Goal: Transaction & Acquisition: Purchase product/service

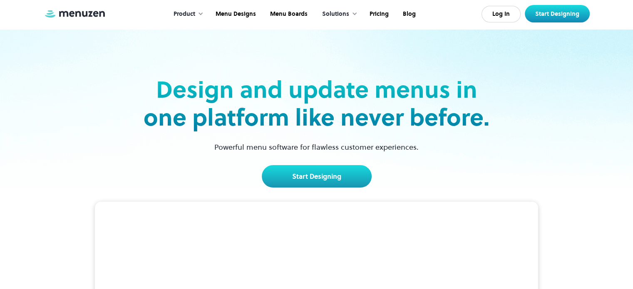
click at [347, 13] on div "Solutions" at bounding box center [335, 14] width 27 height 9
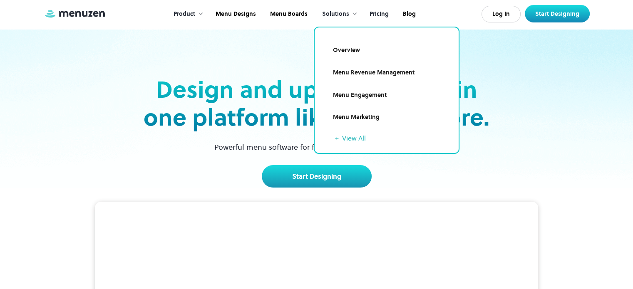
click at [383, 10] on link "Pricing" at bounding box center [378, 14] width 33 height 26
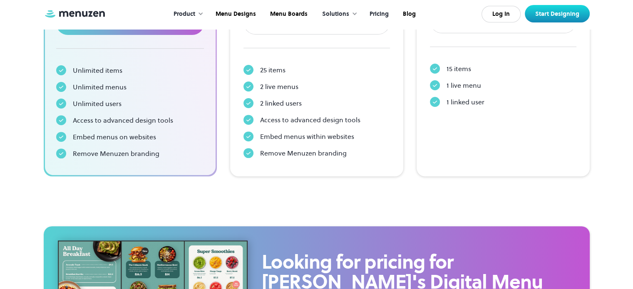
scroll to position [458, 0]
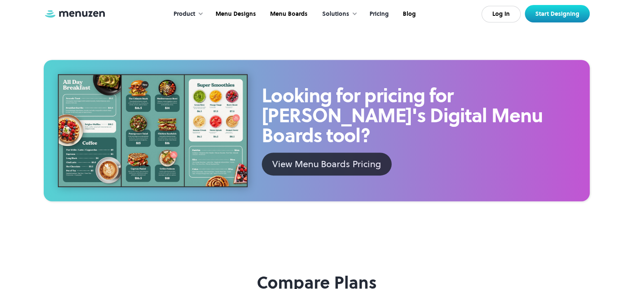
click at [340, 157] on div "View Menu Boards Pricing" at bounding box center [326, 164] width 109 height 14
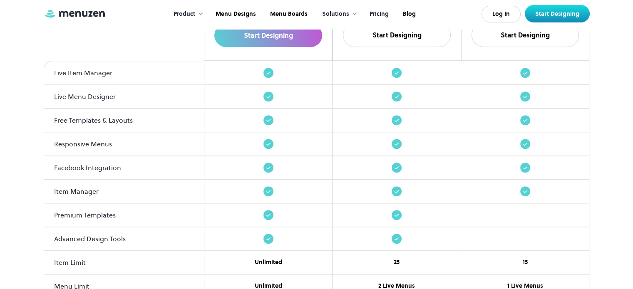
scroll to position [874, 0]
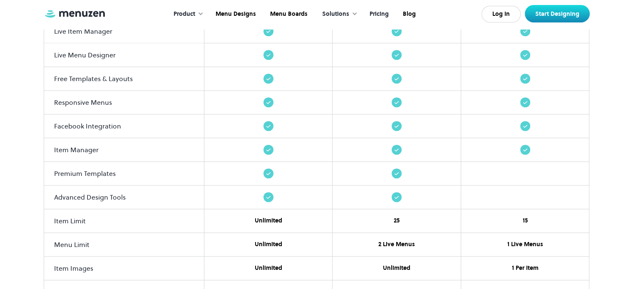
click at [395, 216] on div "25" at bounding box center [397, 220] width 6 height 9
click at [383, 222] on div "25" at bounding box center [397, 221] width 129 height 24
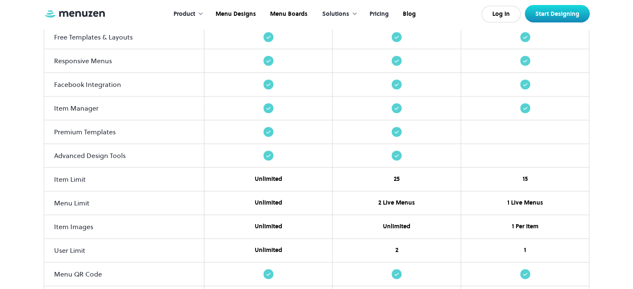
scroll to position [957, 0]
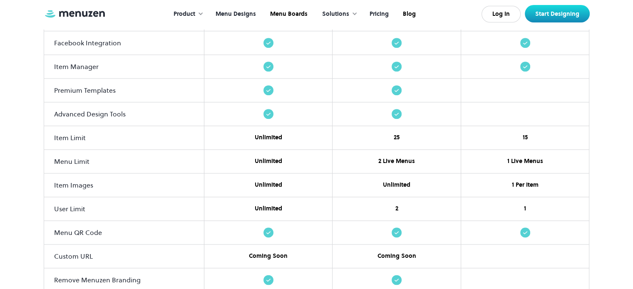
click at [227, 13] on link "Menu Designs" at bounding box center [235, 14] width 55 height 26
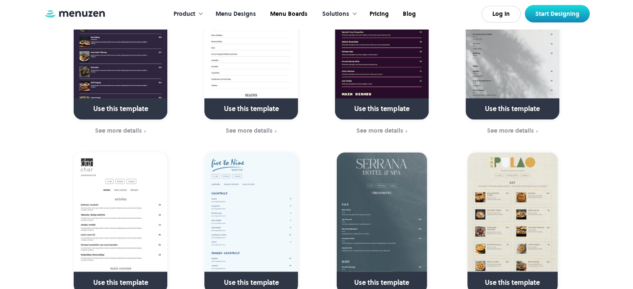
scroll to position [1374, 0]
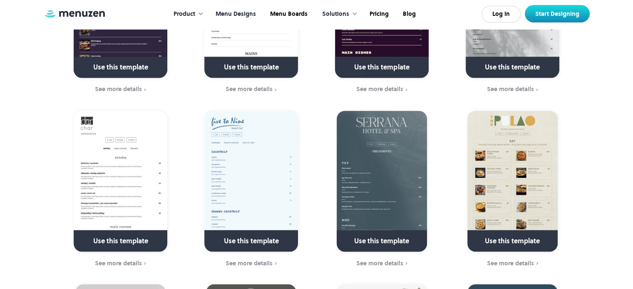
click at [531, 185] on img at bounding box center [512, 181] width 90 height 141
click at [519, 234] on link at bounding box center [512, 244] width 120 height 21
